Goal: Find specific page/section

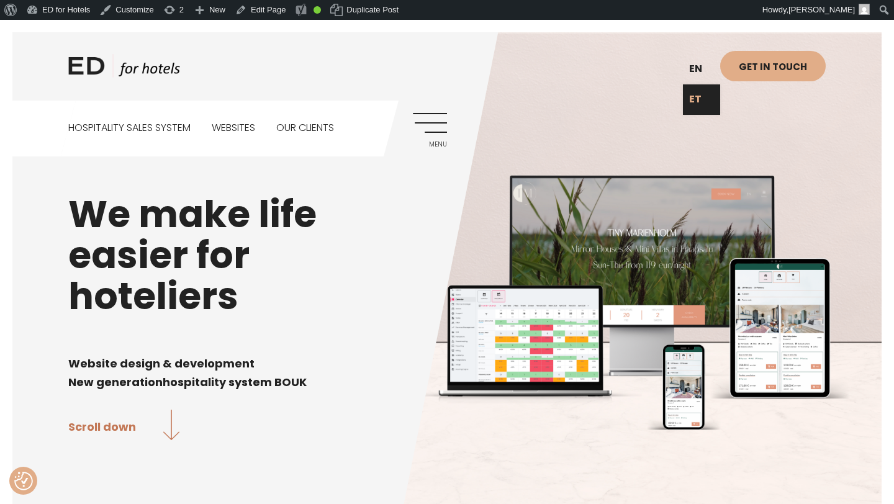
click at [699, 95] on link "ET" at bounding box center [701, 99] width 37 height 30
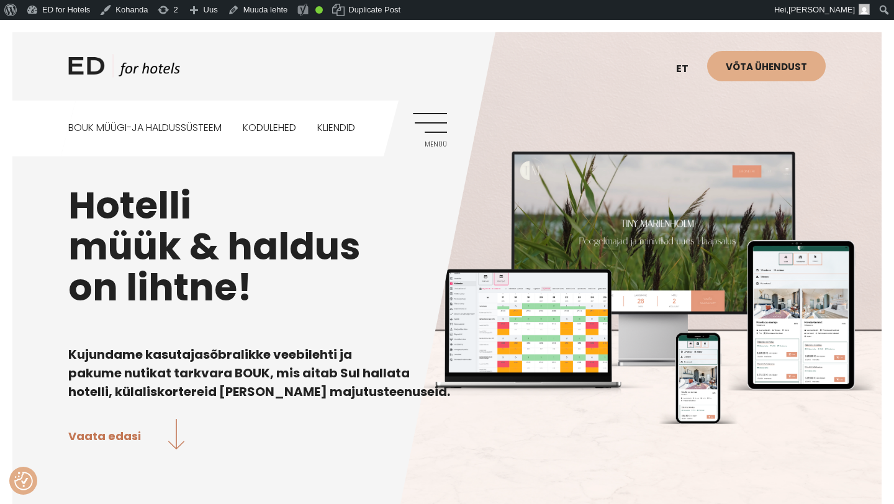
click at [429, 110] on div "ED HOTELS et EN Võta ühendust BOUK MÜÜGI-JA HALDUSSÜSTEEM Kodulehed Kliendid Me…" at bounding box center [447, 88] width 782 height 137
click at [428, 125] on link "Menüü" at bounding box center [430, 130] width 34 height 34
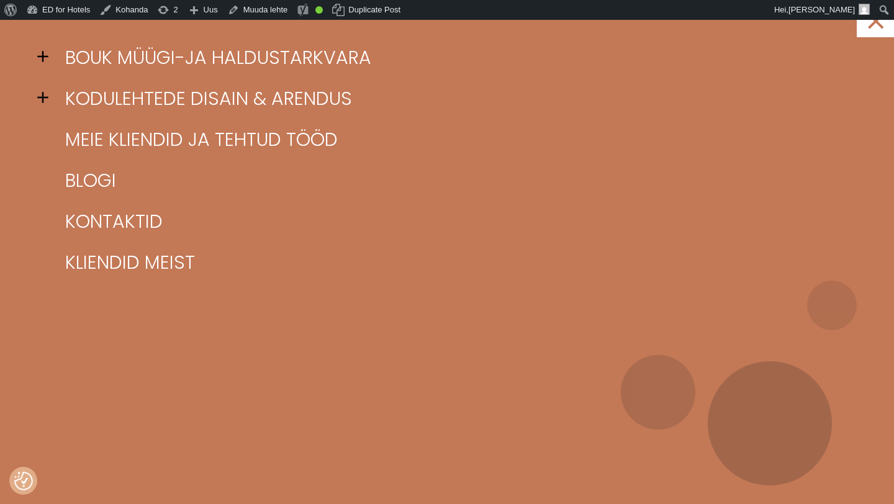
click at [43, 59] on span at bounding box center [46, 56] width 19 height 19
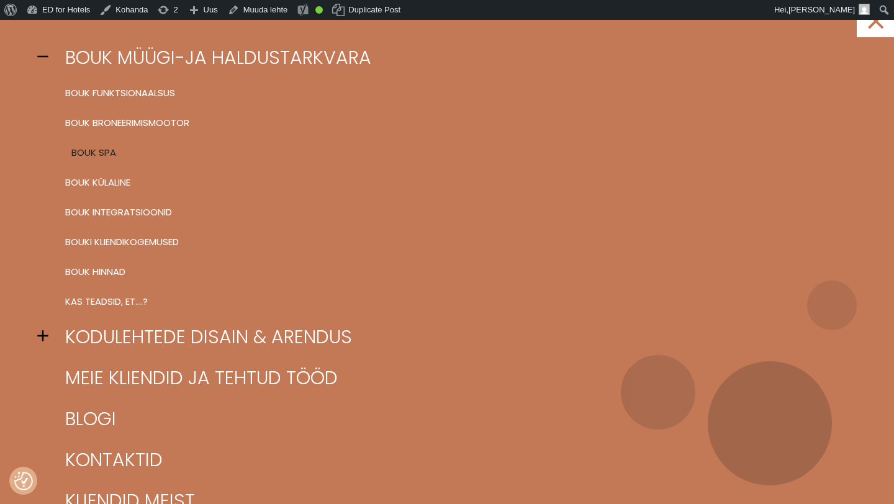
click at [94, 150] on link "BOUK SPA" at bounding box center [462, 153] width 801 height 30
